Goal: Find specific page/section: Find specific page/section

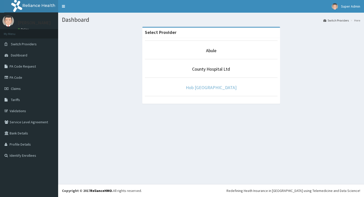
click at [198, 89] on link "Hob [GEOGRAPHIC_DATA]" at bounding box center [211, 87] width 51 height 6
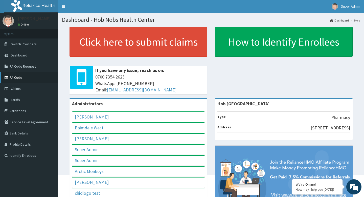
click at [24, 76] on link "PA Code" at bounding box center [29, 77] width 58 height 11
click at [215, 6] on nav "Toggle navigation Super Admin Super Admin - super.admin@reliancehmo.com Member …" at bounding box center [211, 6] width 306 height 13
